Goal: Use online tool/utility: Utilize a website feature to perform a specific function

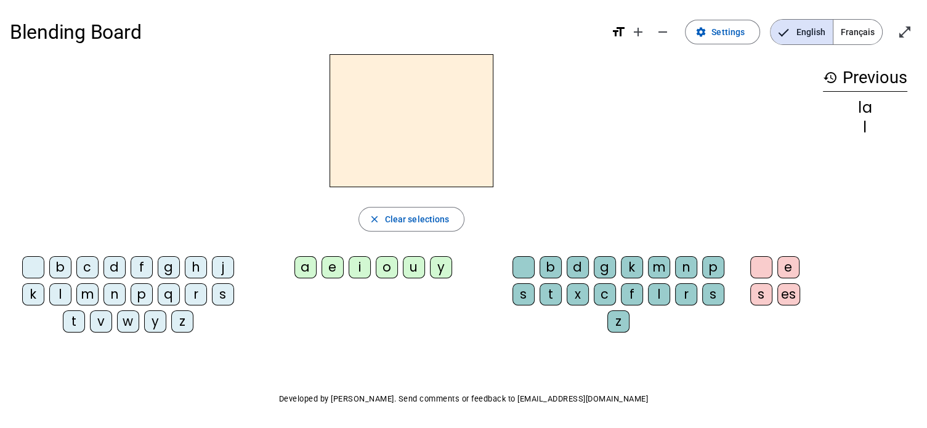
click at [59, 293] on div "l" at bounding box center [60, 294] width 22 height 22
click at [409, 263] on div "u" at bounding box center [414, 267] width 22 height 22
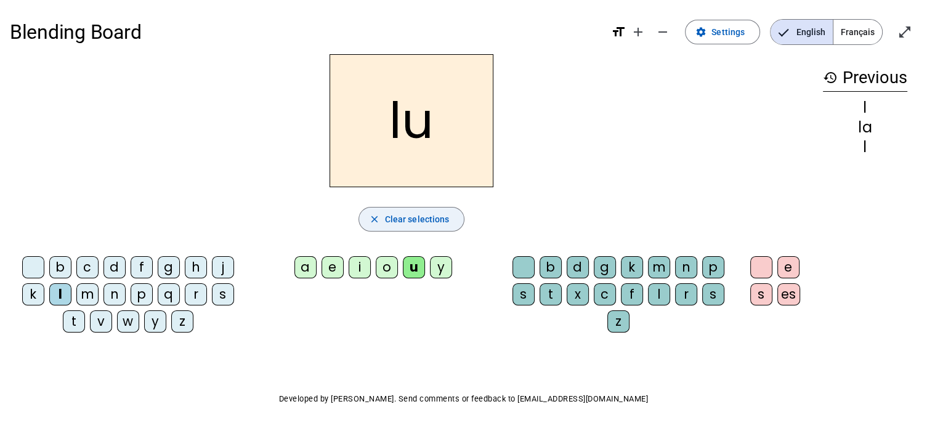
click at [419, 222] on span "Clear selections" at bounding box center [417, 219] width 65 height 15
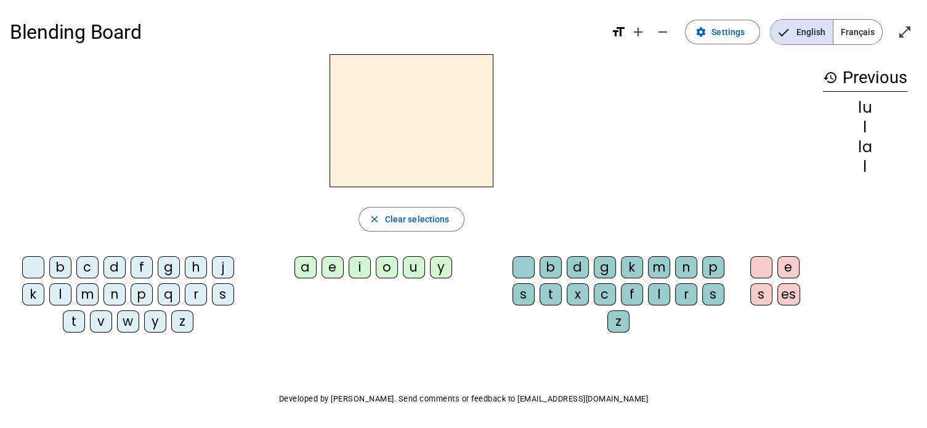
click at [73, 317] on div "t" at bounding box center [74, 321] width 22 height 22
click at [416, 263] on div "u" at bounding box center [414, 267] width 22 height 22
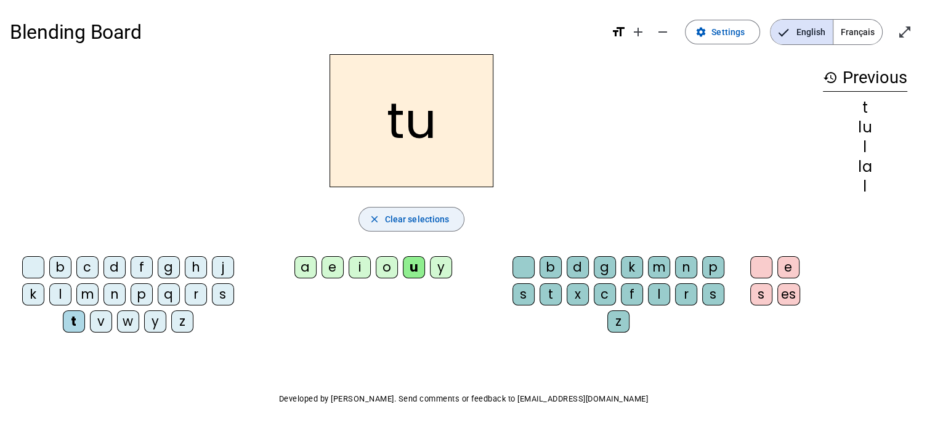
click at [390, 215] on span "Clear selections" at bounding box center [417, 219] width 65 height 15
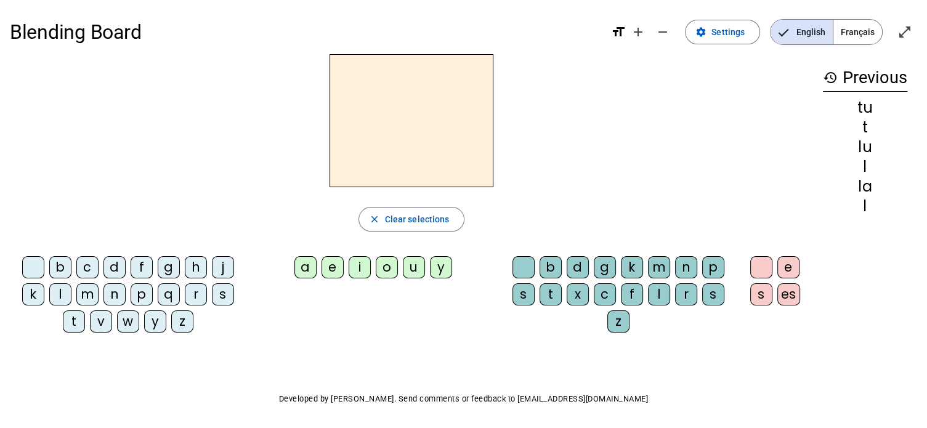
click at [70, 318] on div "t" at bounding box center [74, 321] width 22 height 22
click at [300, 264] on div "a" at bounding box center [305, 267] width 22 height 22
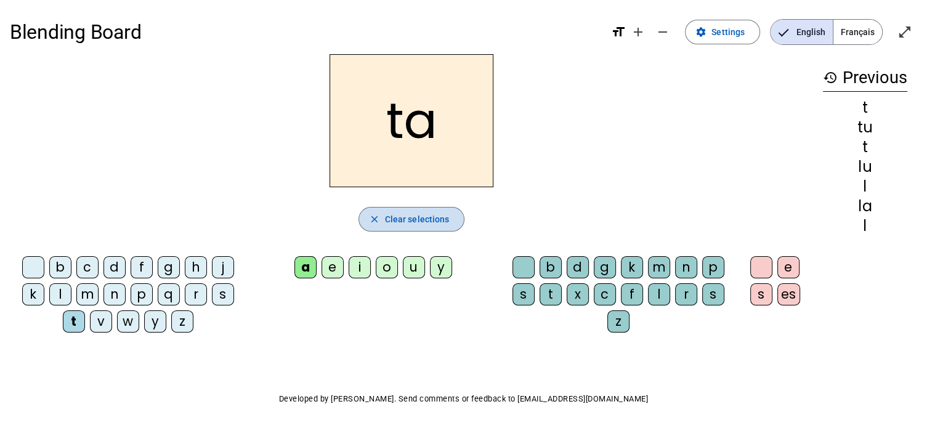
click at [409, 222] on span "Clear selections" at bounding box center [417, 219] width 65 height 15
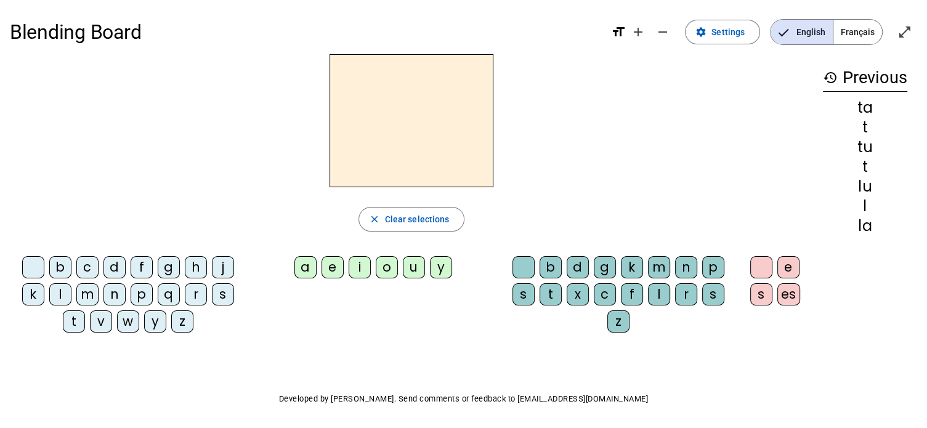
click at [86, 289] on div "m" at bounding box center [87, 294] width 22 height 22
click at [310, 267] on div "a" at bounding box center [305, 267] width 22 height 22
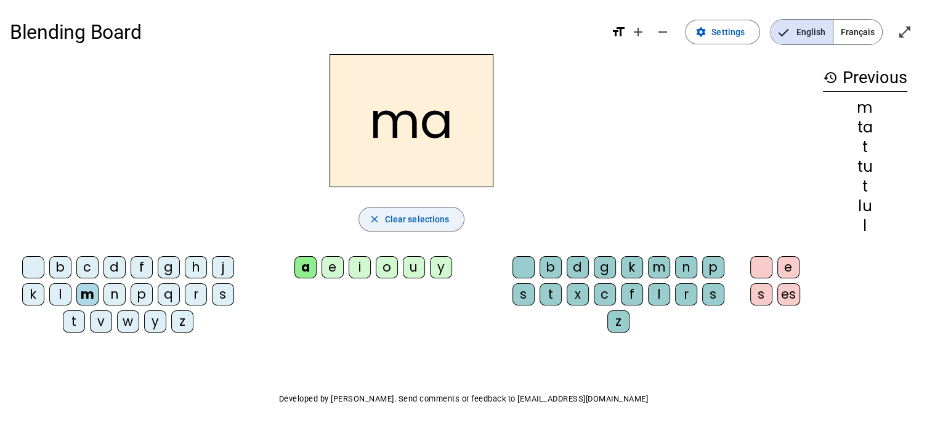
click at [412, 219] on span "Clear selections" at bounding box center [417, 219] width 65 height 15
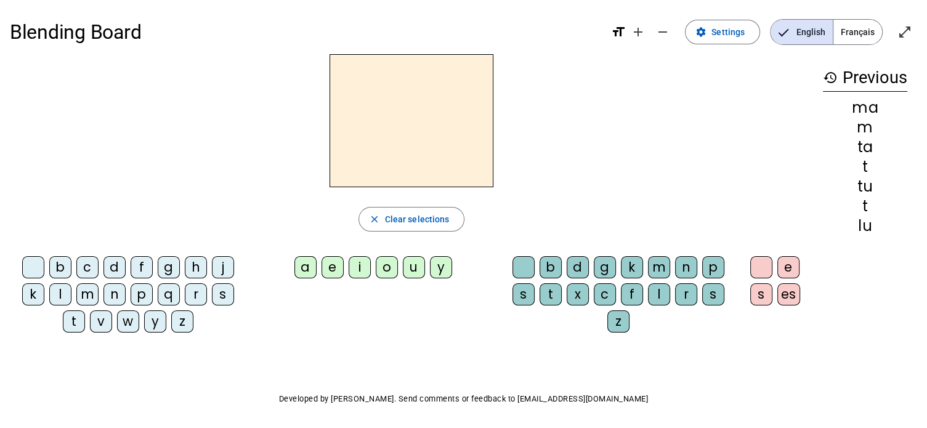
click at [58, 292] on div "l" at bounding box center [60, 294] width 22 height 22
click at [335, 265] on div "e" at bounding box center [332, 267] width 22 height 22
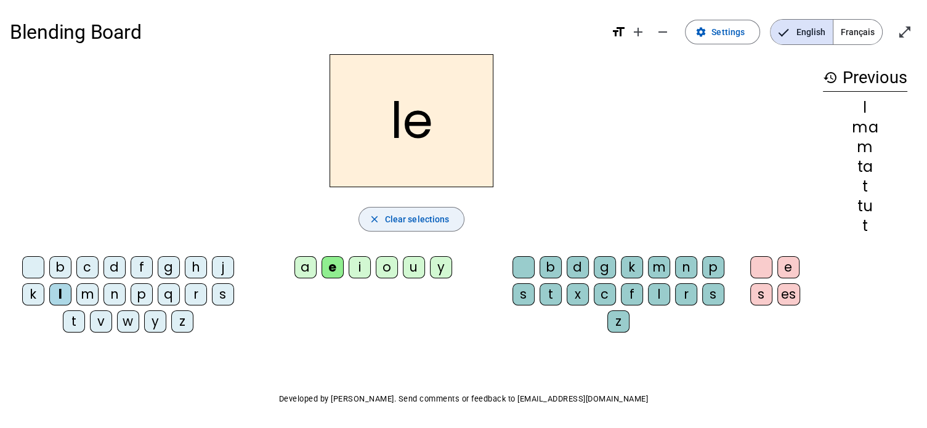
click at [396, 220] on span "Clear selections" at bounding box center [417, 219] width 65 height 15
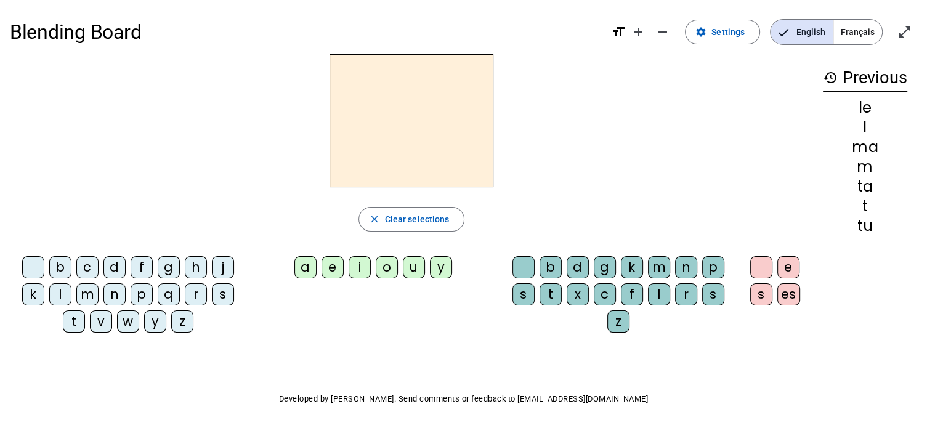
click at [362, 269] on div "i" at bounding box center [359, 267] width 22 height 22
click at [57, 288] on div "l" at bounding box center [60, 294] width 22 height 22
click at [550, 290] on div "t" at bounding box center [550, 294] width 22 height 22
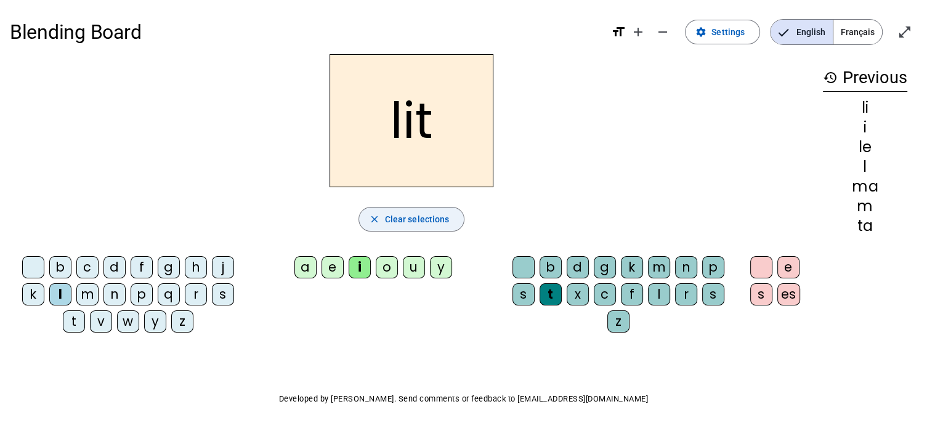
click at [392, 218] on span "Clear selections" at bounding box center [417, 219] width 65 height 15
